Goal: Information Seeking & Learning: Check status

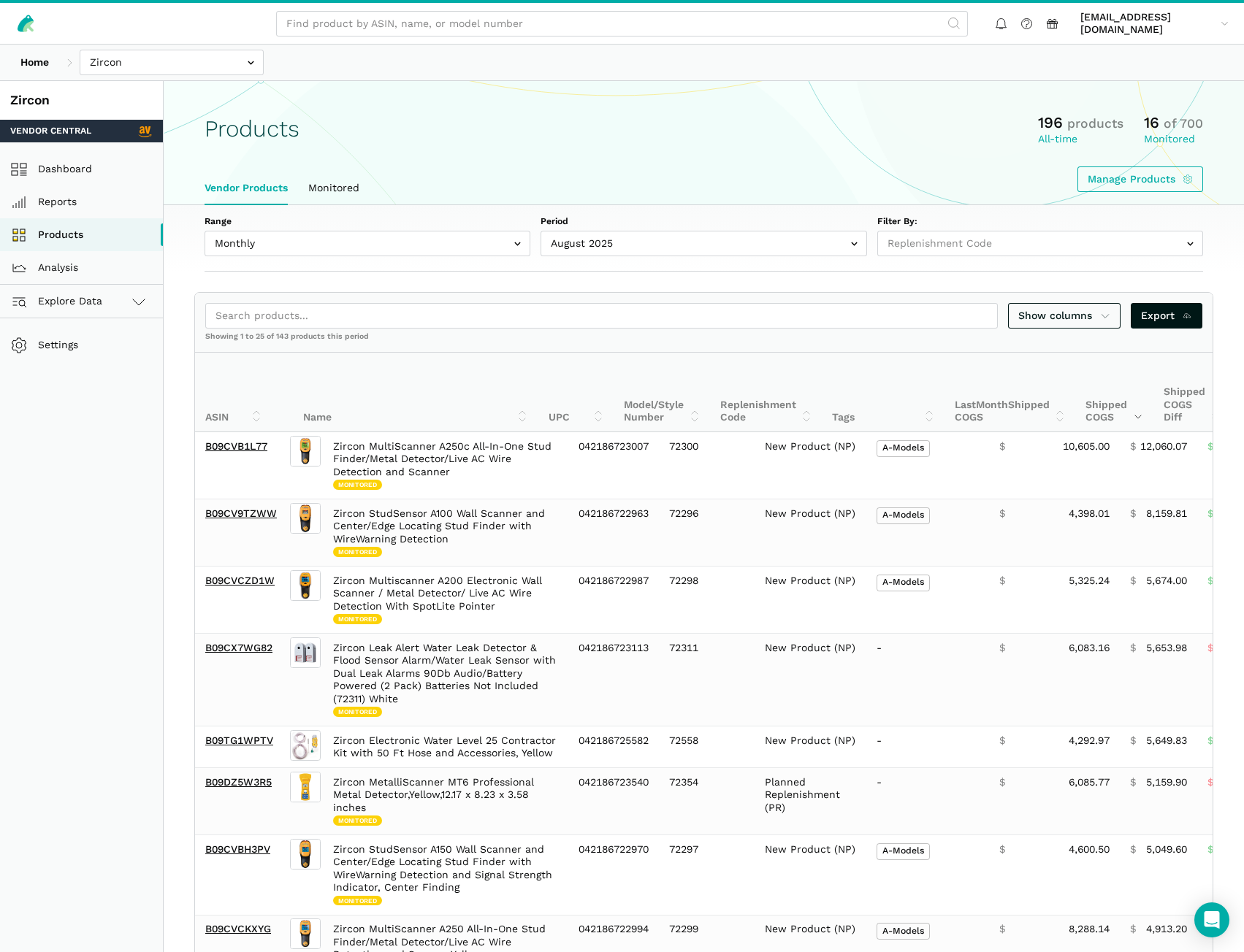
select select
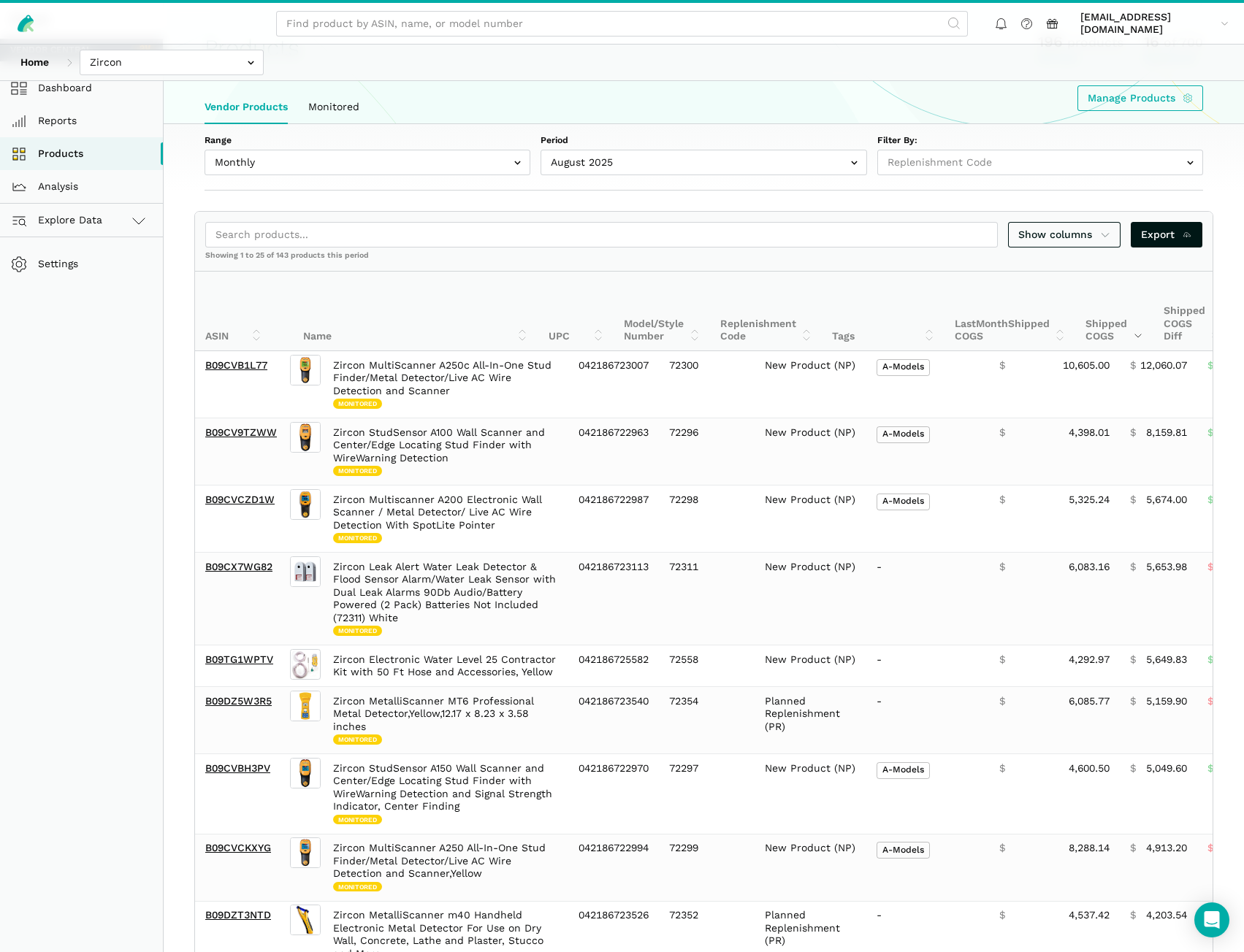
scroll to position [81, 0]
drag, startPoint x: 194, startPoint y: 46, endPoint x: 193, endPoint y: 65, distance: 19.0
click at [193, 46] on div "Home Bosmere Bosmere Seller Central Gleason - Milwaukee Green Gro Highwood Sell…" at bounding box center [622, 63] width 1244 height 36
click at [193, 67] on input "text" at bounding box center [171, 62] width 184 height 25
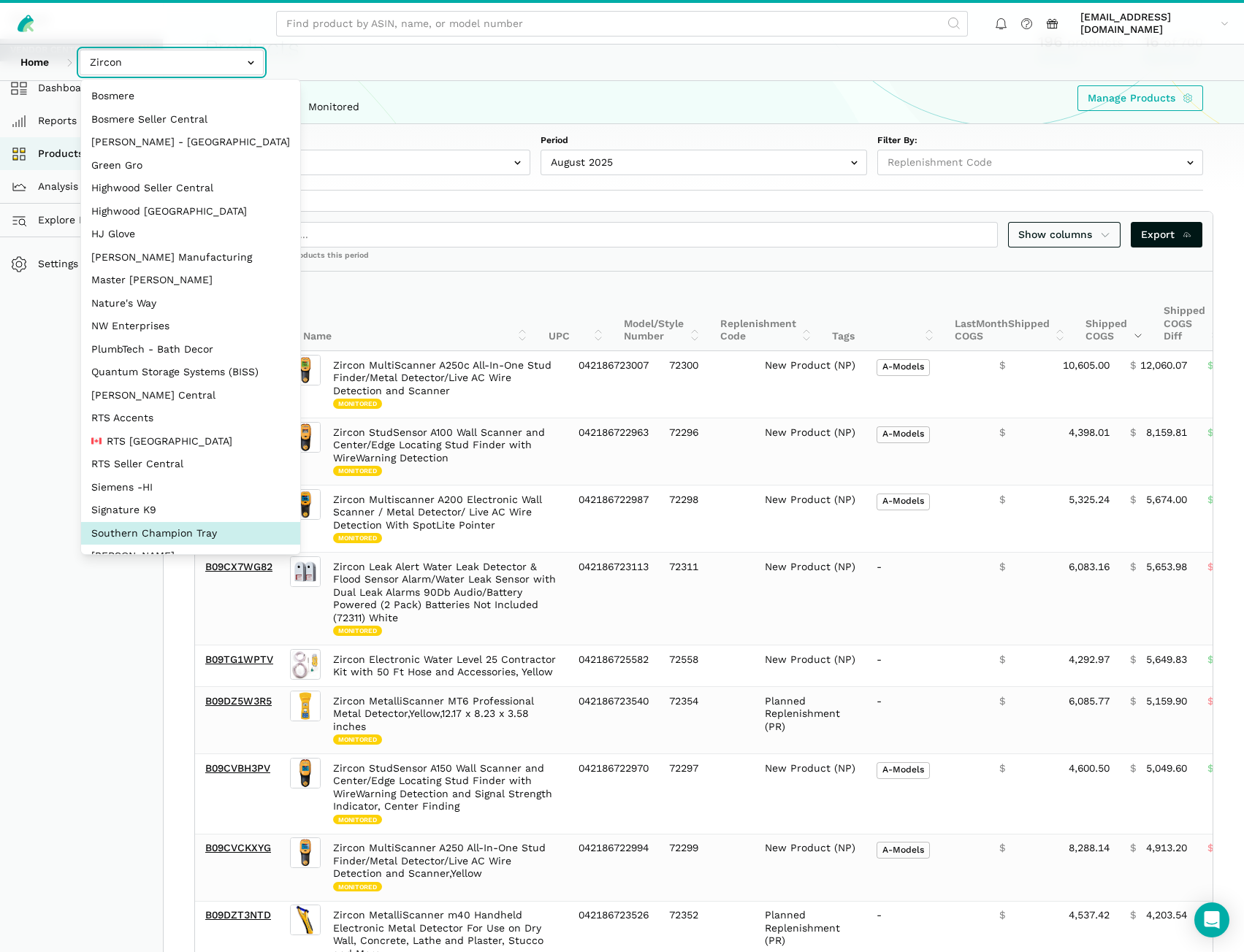
select select "oVSvG8ea9YeLvzcV4dUWoEyh"
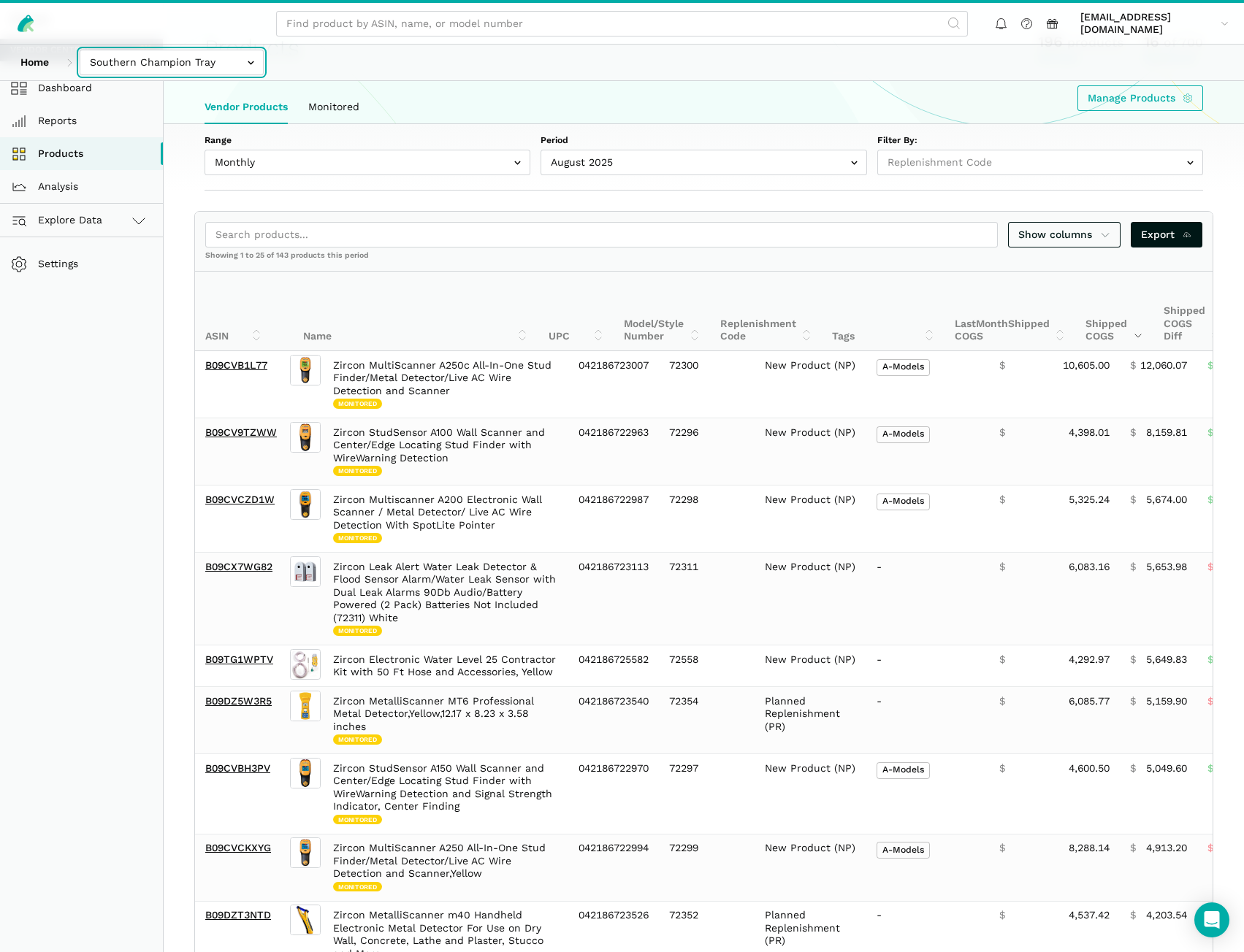
drag, startPoint x: 156, startPoint y: 529, endPoint x: 167, endPoint y: 525, distance: 11.7
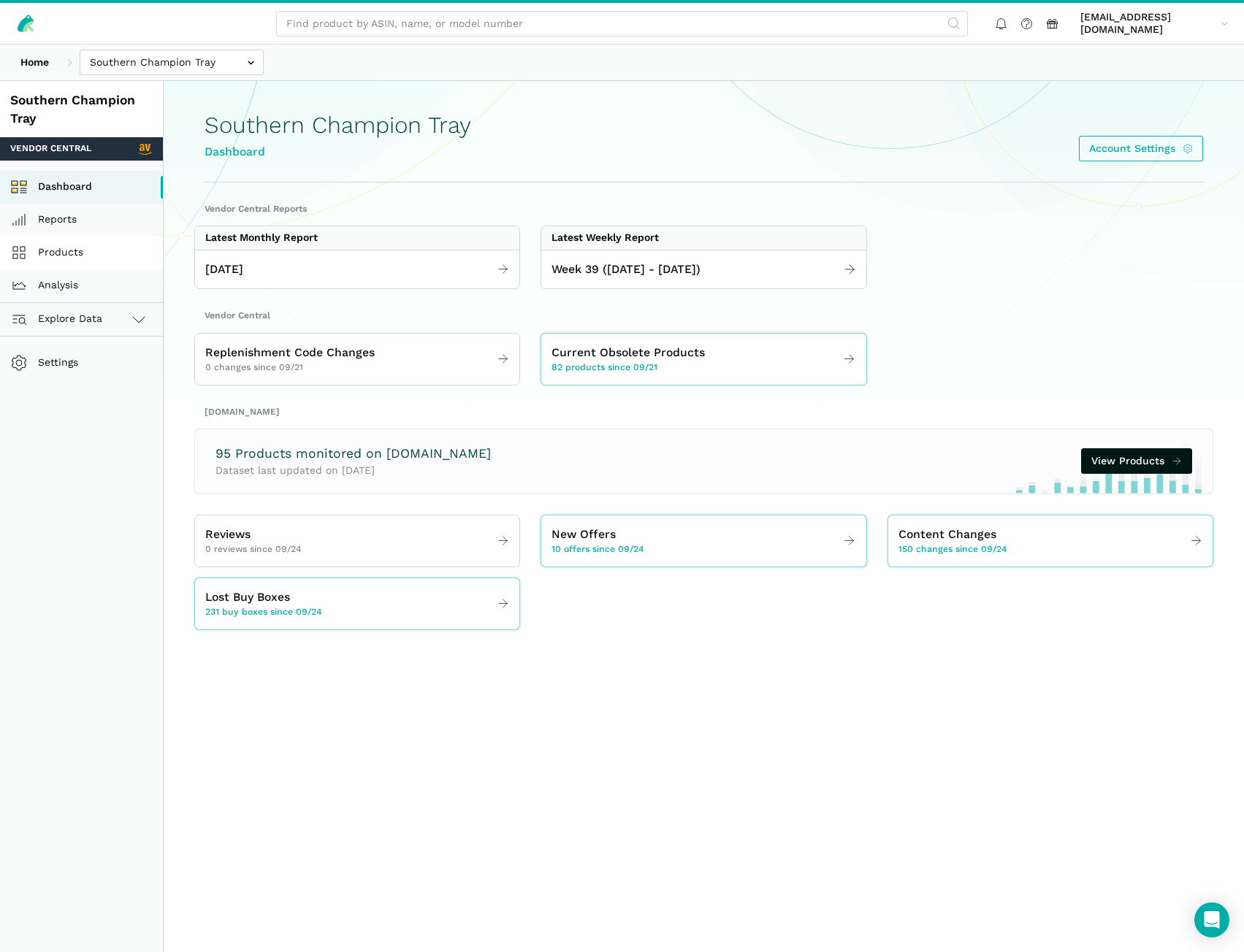
click at [61, 253] on link "Products" at bounding box center [82, 253] width 163 height 33
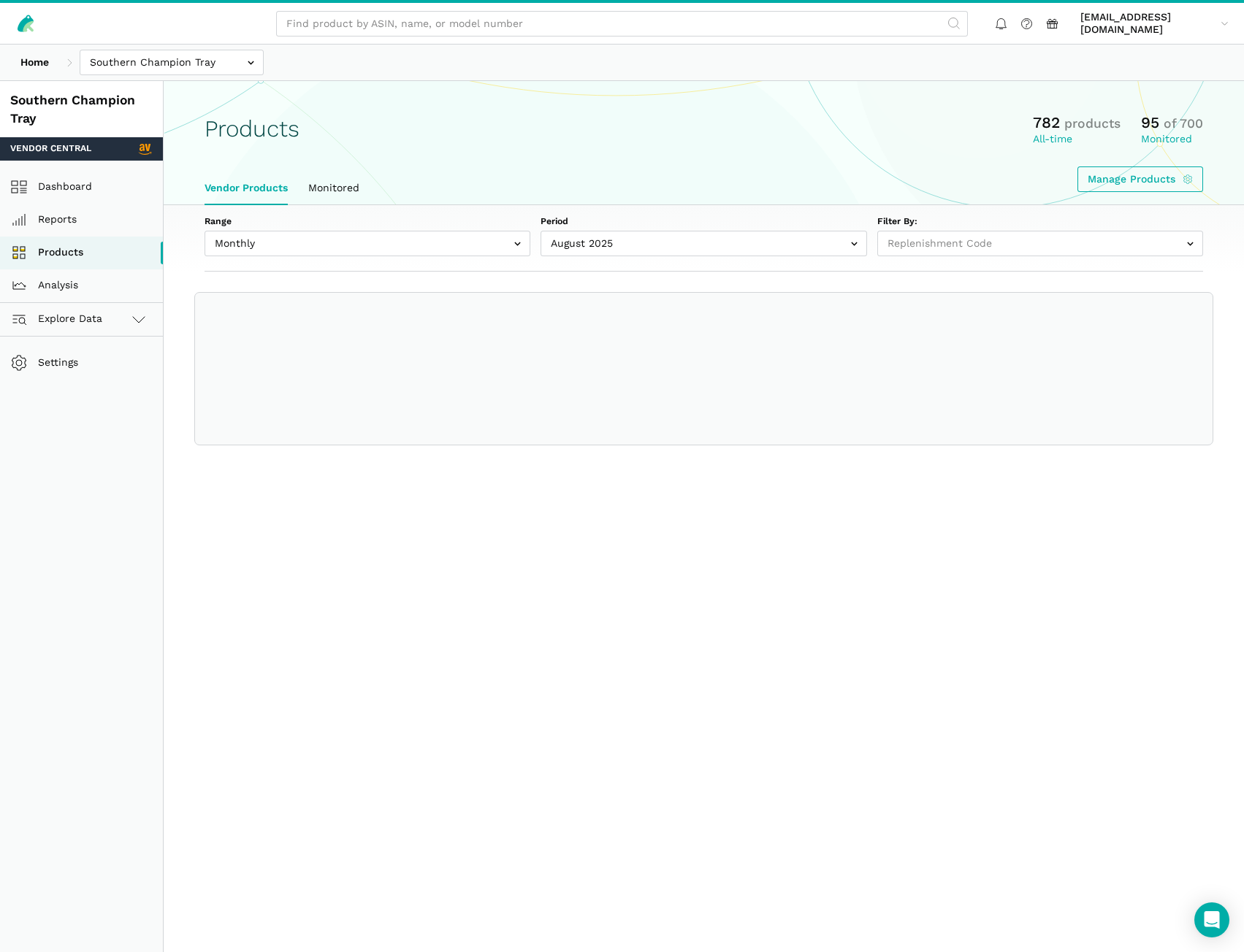
select select
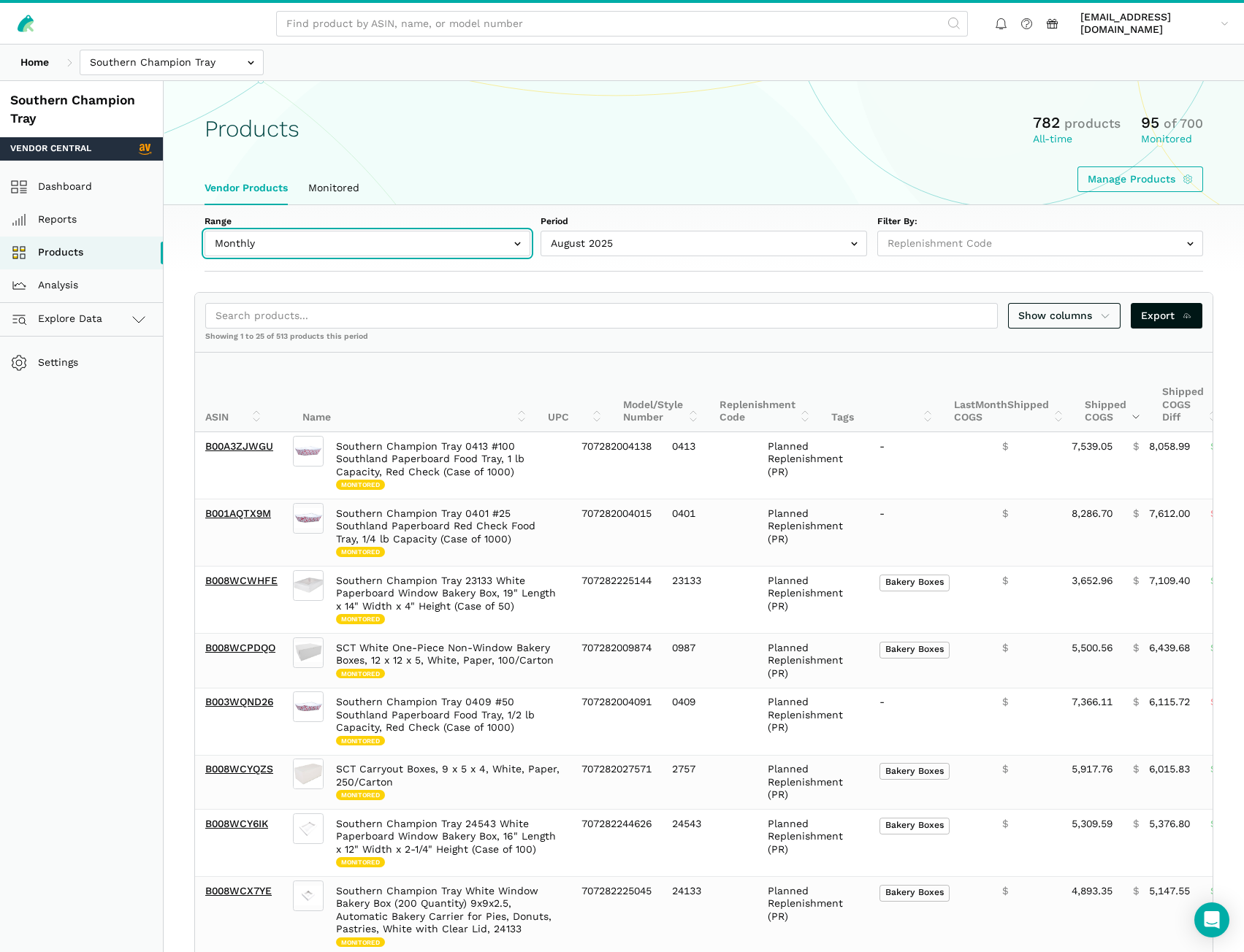
click at [427, 245] on input "text" at bounding box center [367, 243] width 326 height 25
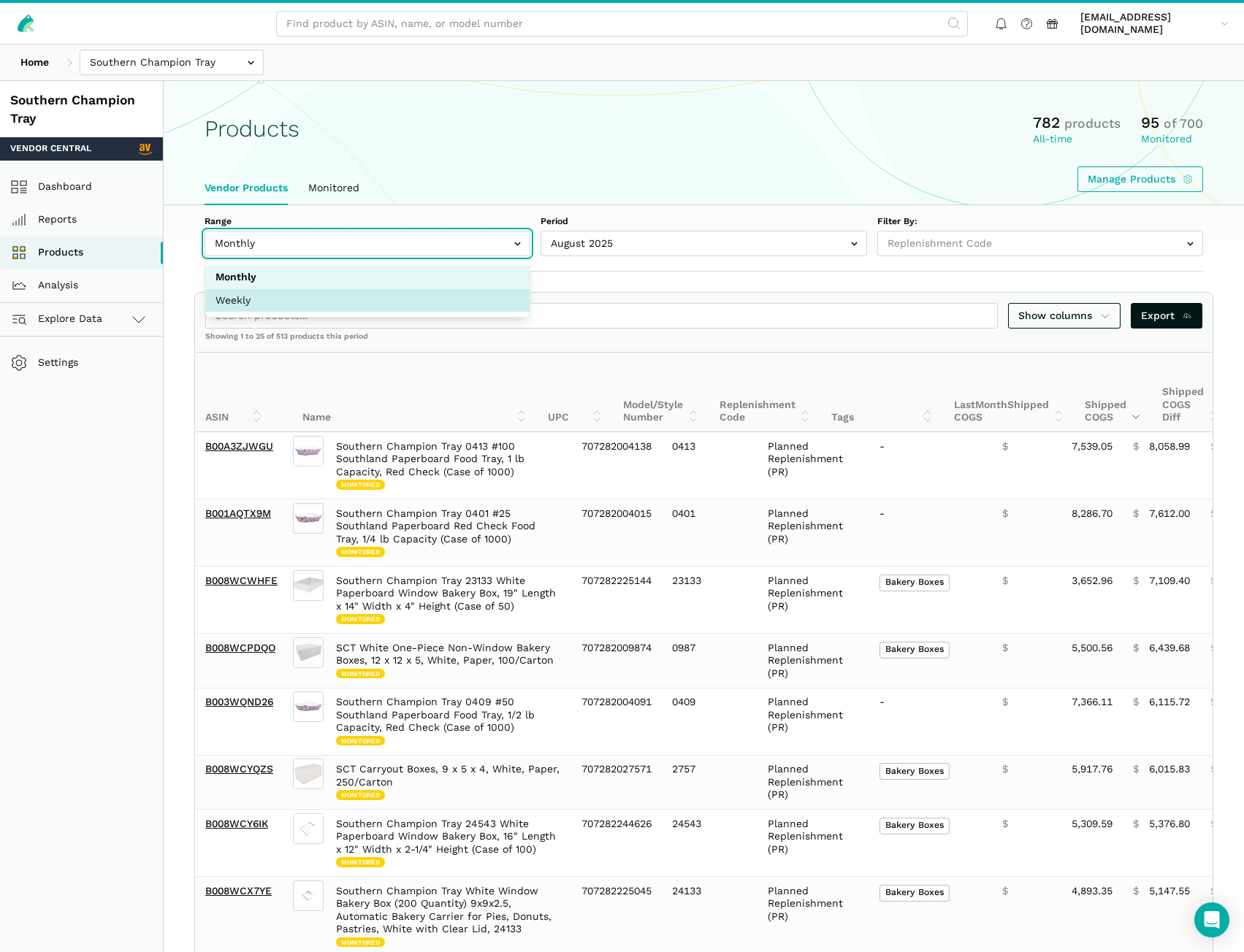
select select "Weekly"
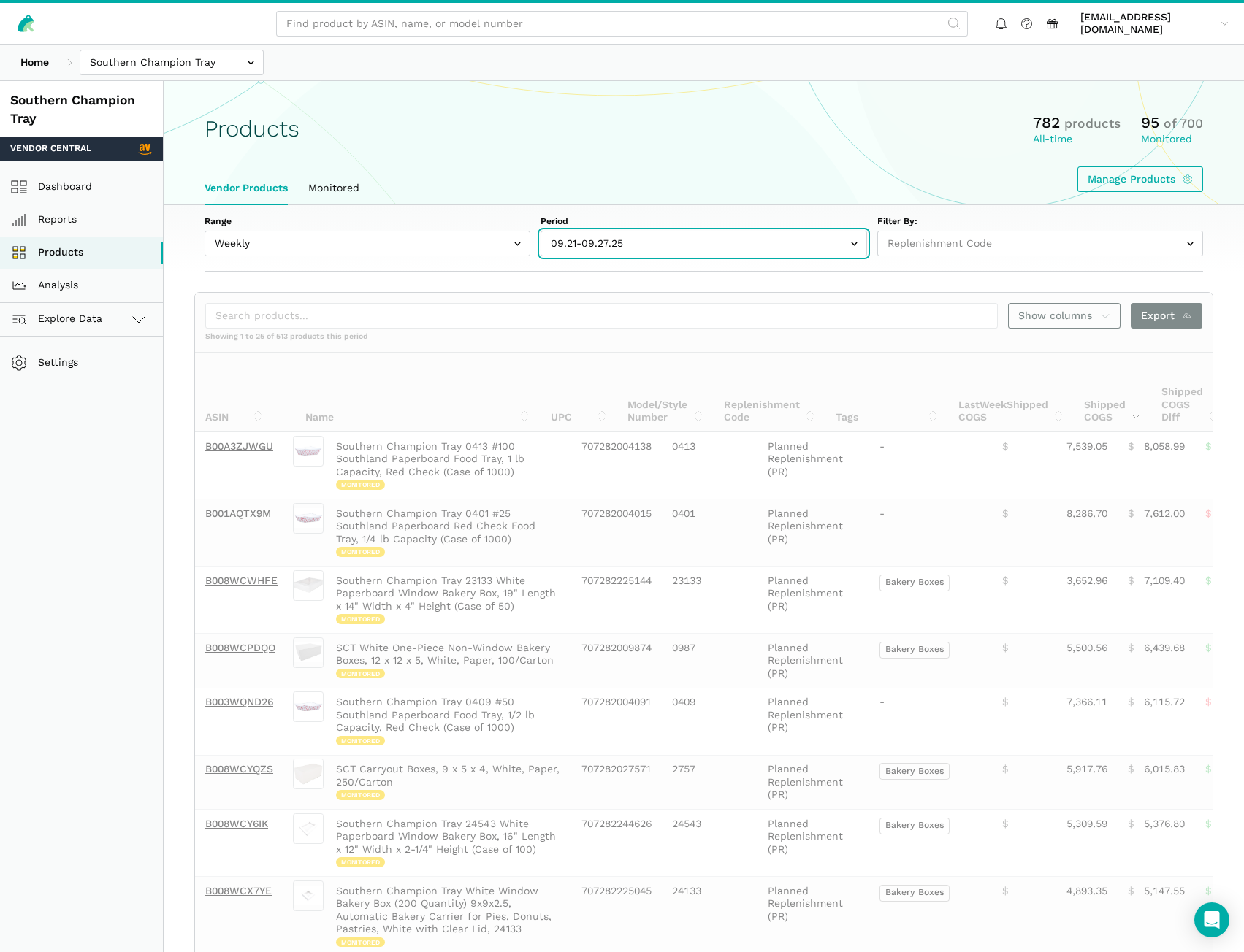
click at [650, 242] on input "text" at bounding box center [703, 243] width 326 height 25
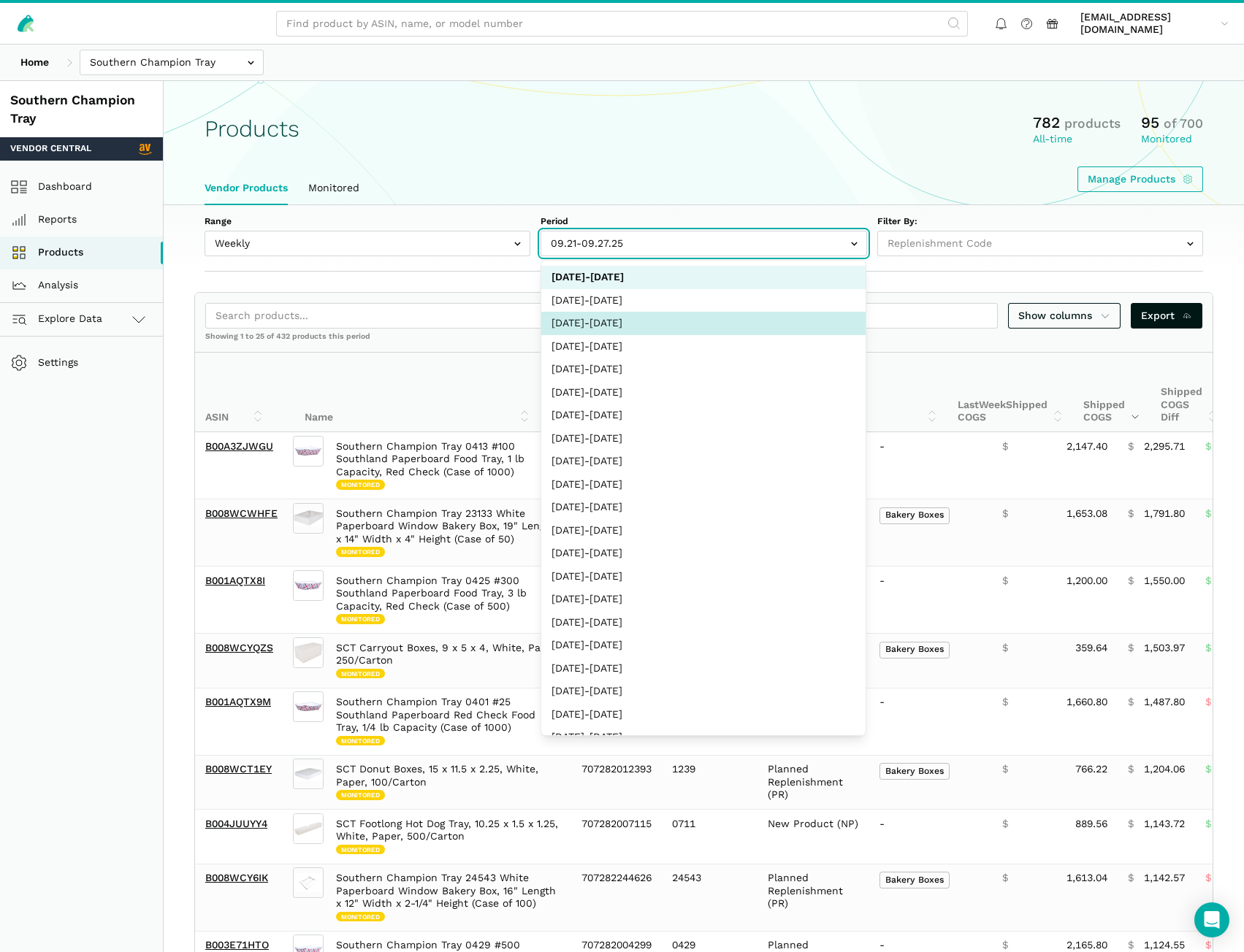
select select "Weekly|2025-09-07"
